Goal: Check status: Check status

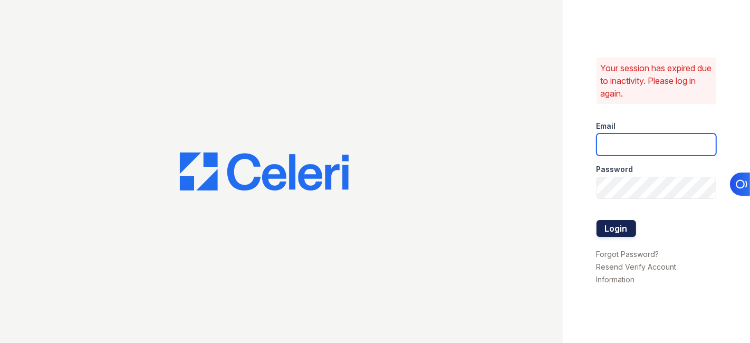
type input "[EMAIL_ADDRESS][DOMAIN_NAME]"
click at [615, 230] on button "Login" at bounding box center [616, 228] width 40 height 17
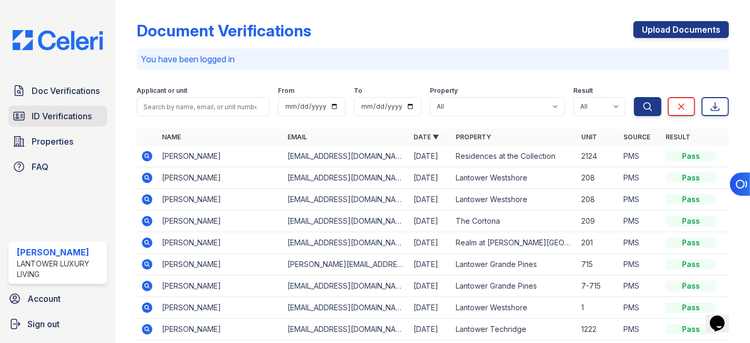
click at [56, 118] on span "ID Verifications" at bounding box center [62, 116] width 60 height 13
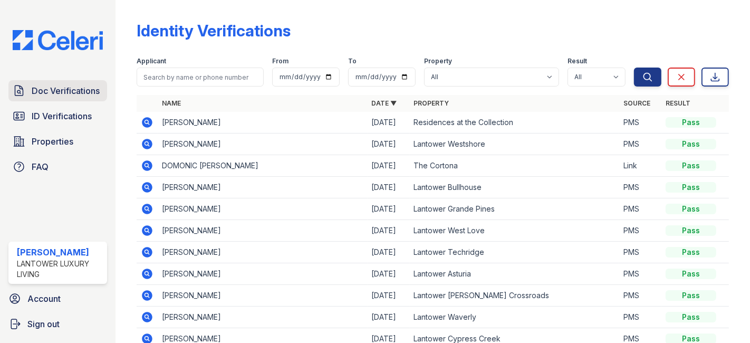
click at [52, 88] on span "Doc Verifications" at bounding box center [66, 90] width 68 height 13
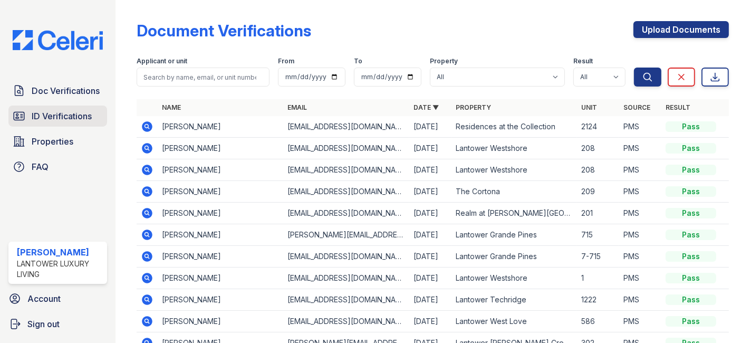
click at [50, 112] on span "ID Verifications" at bounding box center [62, 116] width 60 height 13
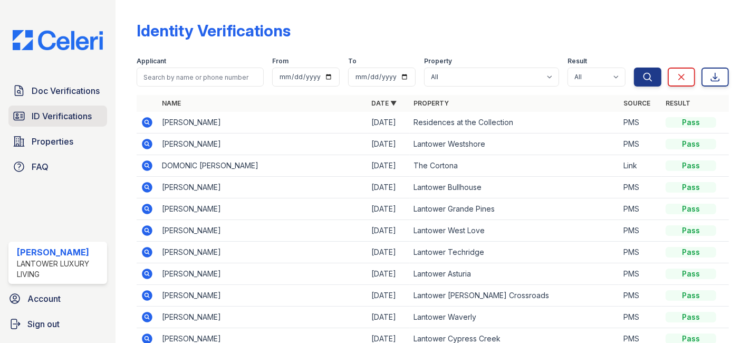
click at [58, 112] on span "ID Verifications" at bounding box center [62, 116] width 60 height 13
drag, startPoint x: 270, startPoint y: 214, endPoint x: 287, endPoint y: 220, distance: 18.3
click at [273, 219] on table "Name Date ▼ Property Source Result Stephen Khun 09/26/25 Residences at the Coll…" at bounding box center [433, 233] width 592 height 276
click at [63, 113] on span "ID Verifications" at bounding box center [62, 116] width 60 height 13
click at [57, 114] on span "ID Verifications" at bounding box center [62, 116] width 60 height 13
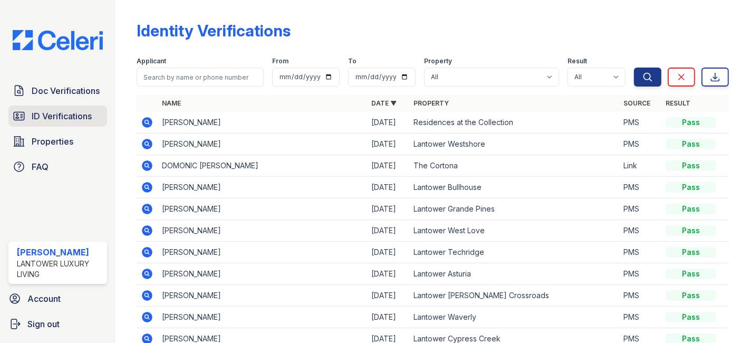
click at [81, 117] on span "ID Verifications" at bounding box center [62, 116] width 60 height 13
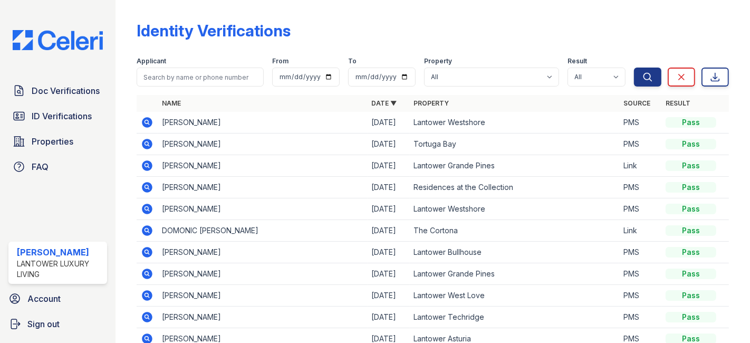
click at [148, 165] on icon at bounding box center [146, 164] width 3 height 3
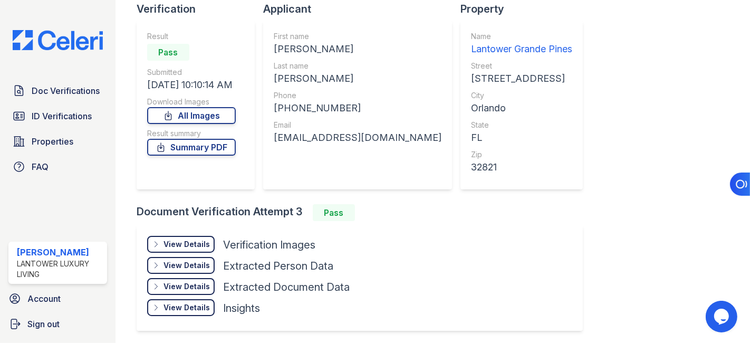
scroll to position [59, 0]
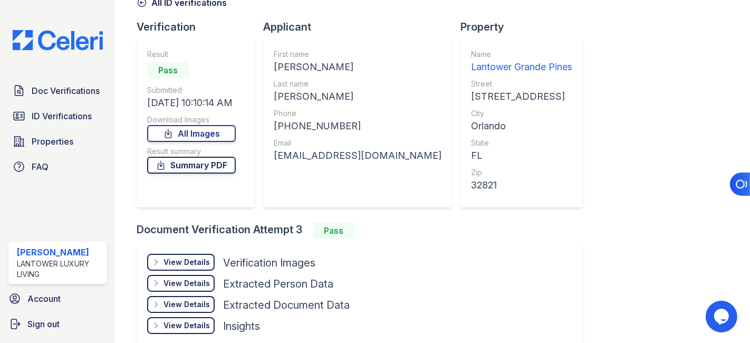
click at [197, 164] on link "Summary PDF" at bounding box center [191, 165] width 89 height 17
click at [190, 257] on div "View Details" at bounding box center [186, 262] width 46 height 11
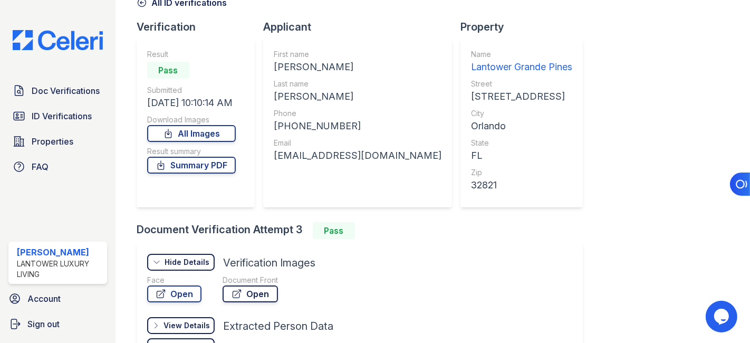
click at [241, 294] on icon at bounding box center [237, 293] width 11 height 11
